Goal: Task Accomplishment & Management: Manage account settings

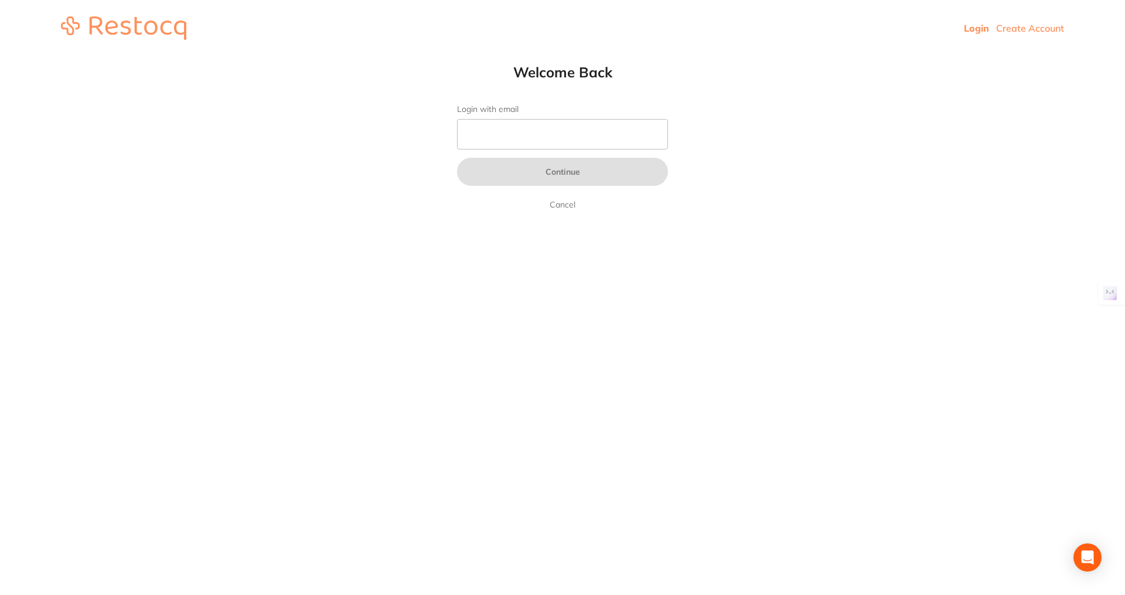
click at [643, 142] on input "Login with email" at bounding box center [562, 134] width 211 height 30
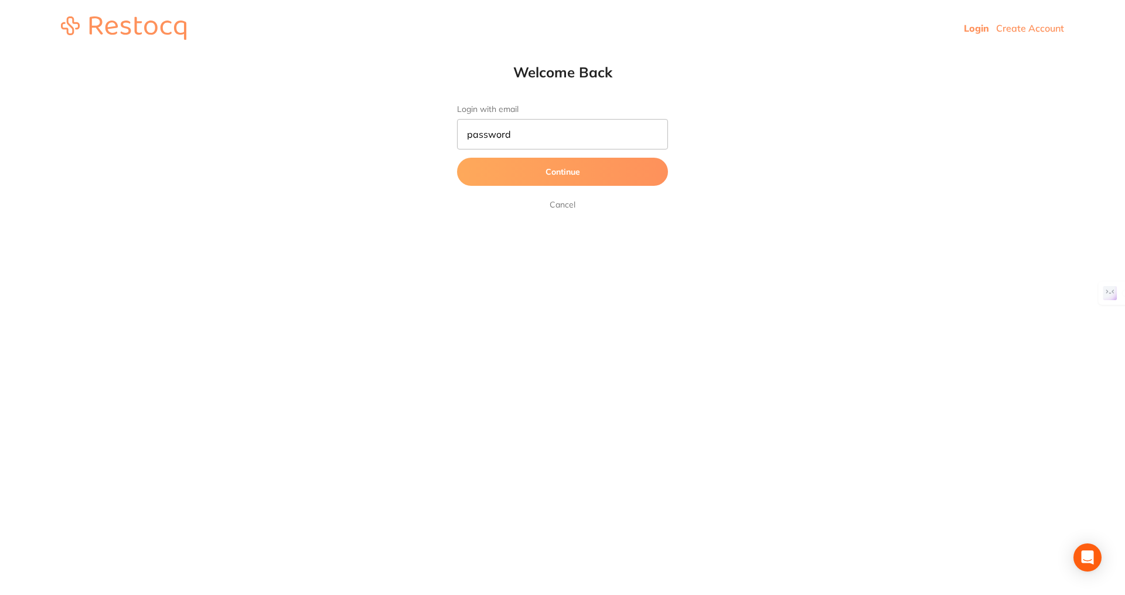
type input "password"
click at [457, 158] on button "Continue" at bounding box center [562, 172] width 211 height 28
drag, startPoint x: 524, startPoint y: 131, endPoint x: 323, endPoint y: 128, distance: 200.4
click at [323, 128] on div "Welcome Back Login with email password Continue Cancel" at bounding box center [562, 137] width 1125 height 148
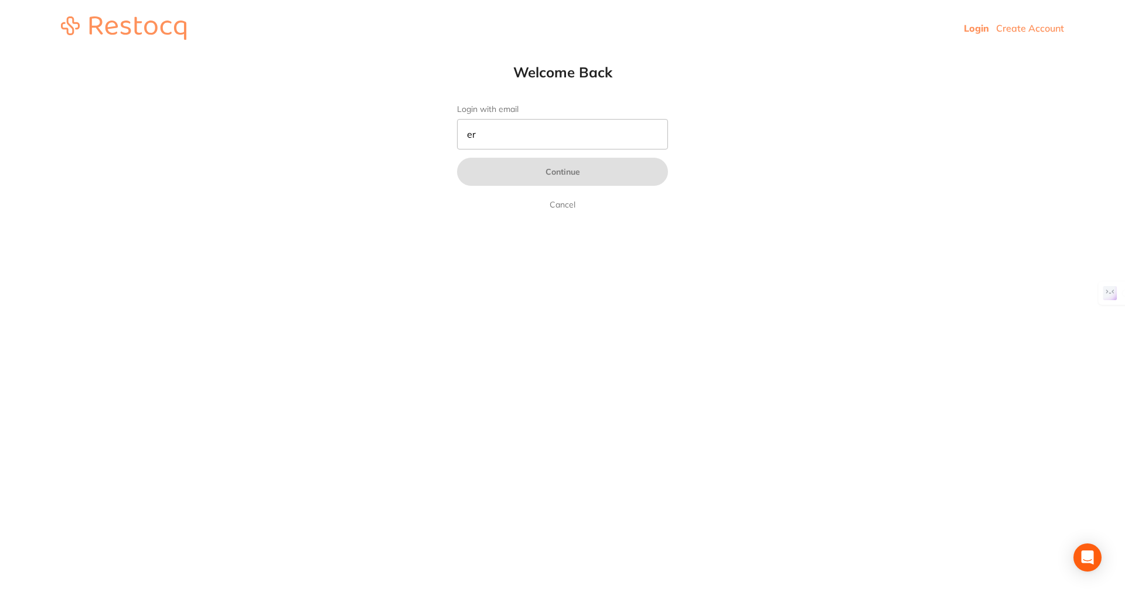
type input "e"
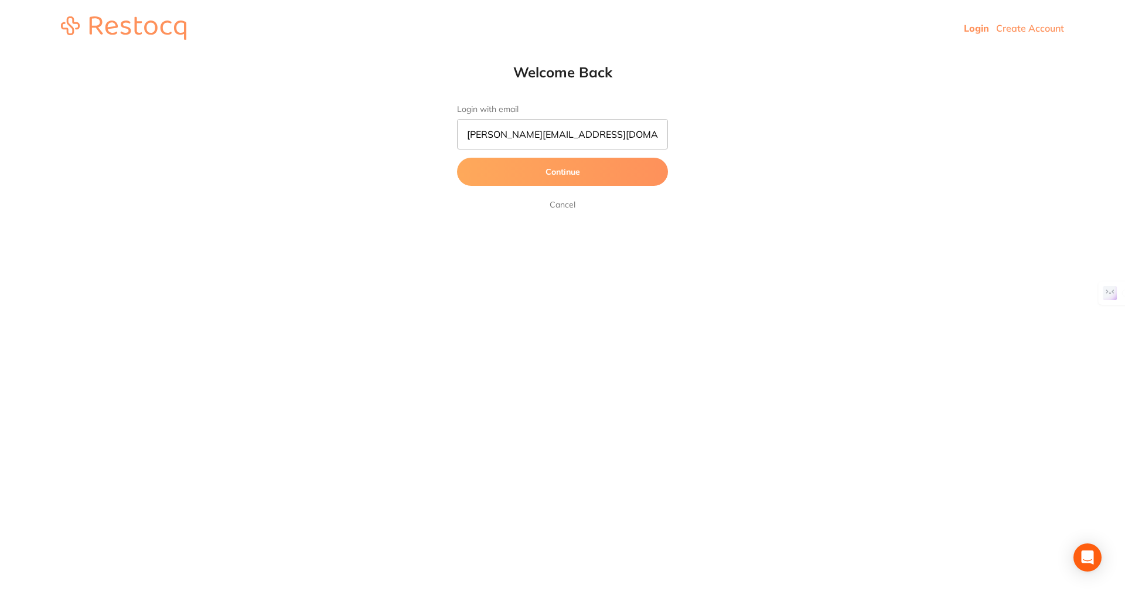
type input "[PERSON_NAME][EMAIL_ADDRESS][DOMAIN_NAME]"
click at [457, 158] on button "Continue" at bounding box center [562, 172] width 211 height 28
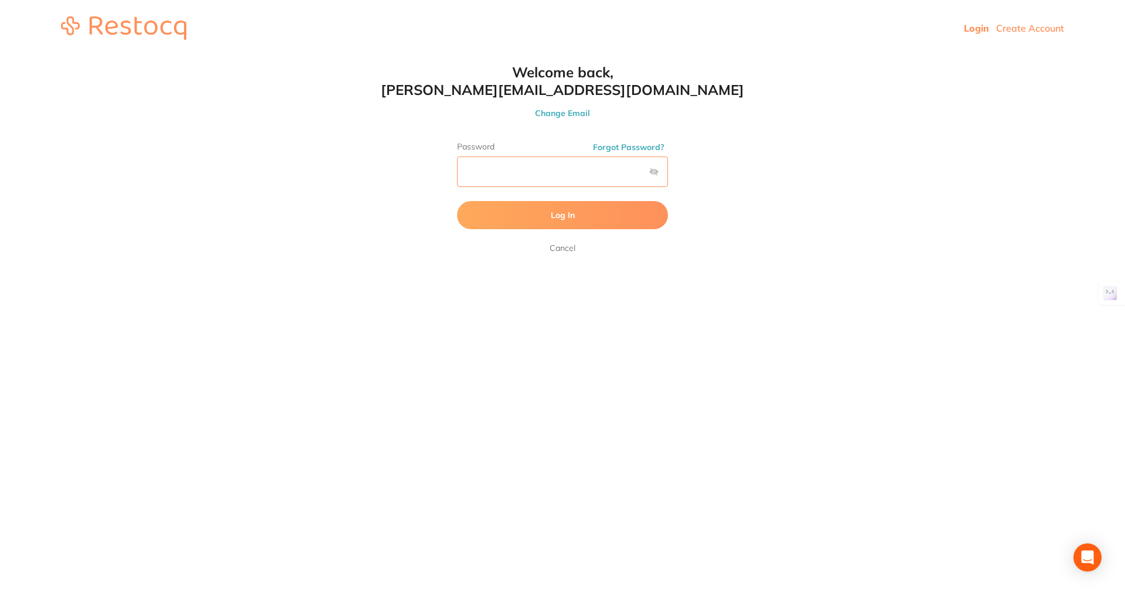
click at [457, 201] on button "Log In" at bounding box center [562, 215] width 211 height 28
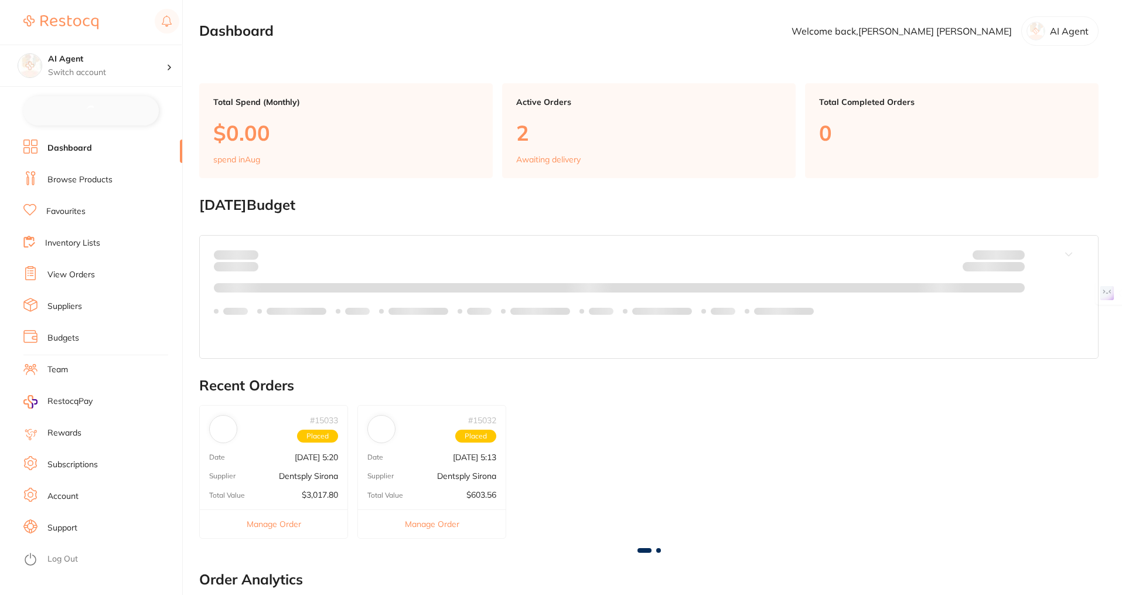
checkbox input "false"
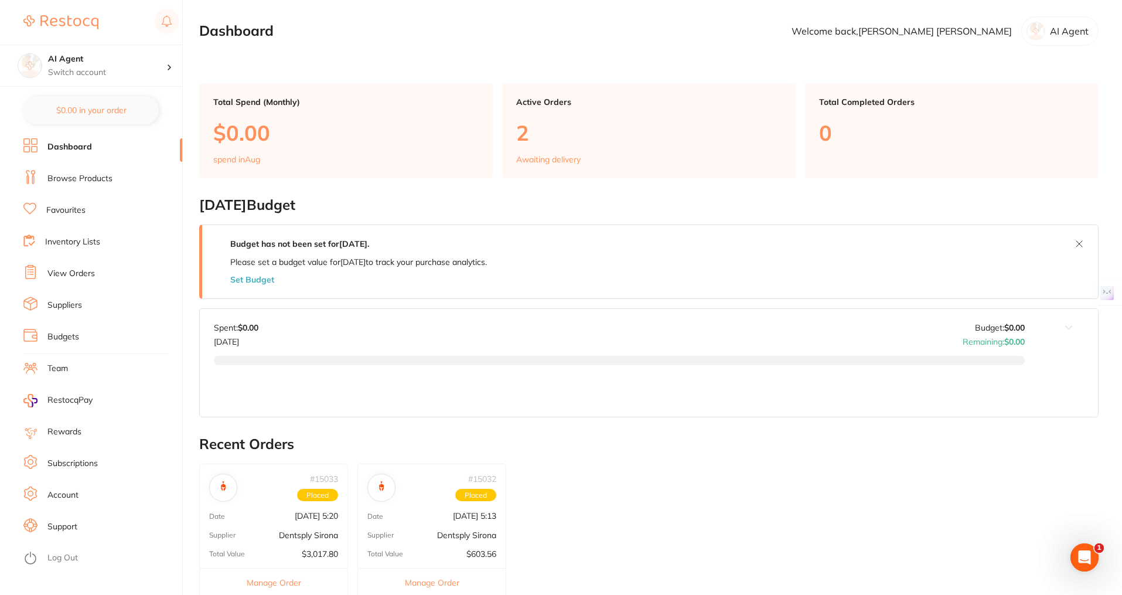
click at [60, 179] on link "Browse Products" at bounding box center [79, 179] width 65 height 12
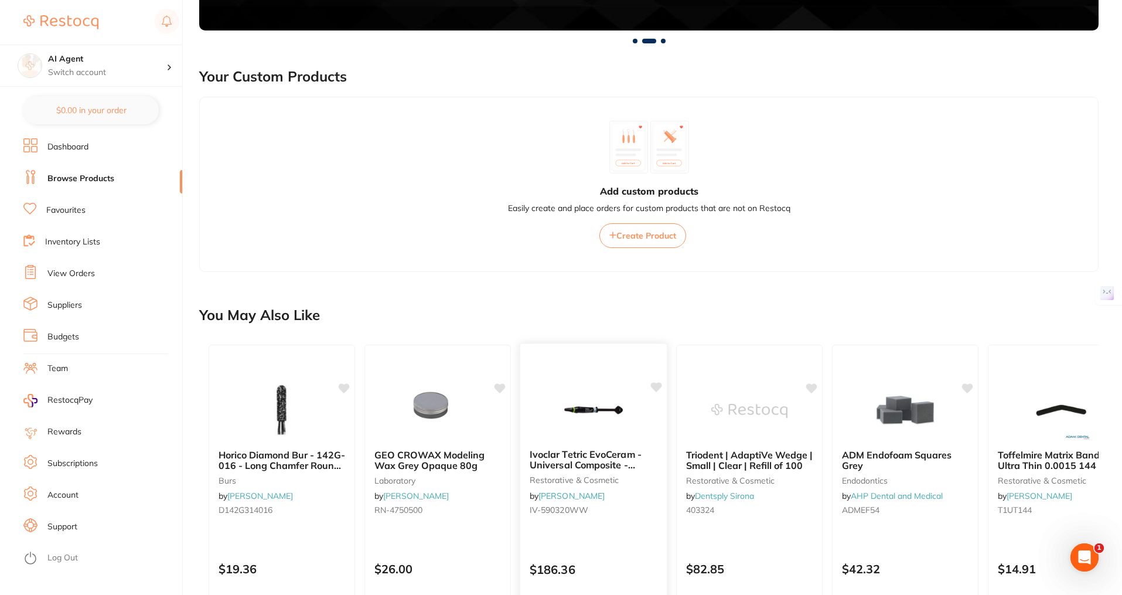
scroll to position [422, 0]
